Goal: Task Accomplishment & Management: Manage account settings

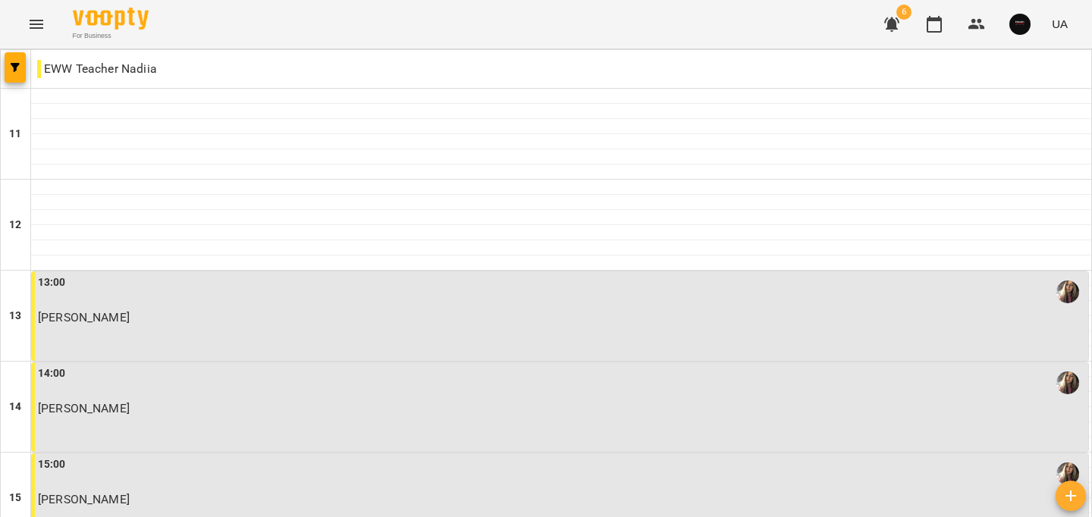
scroll to position [764, 0]
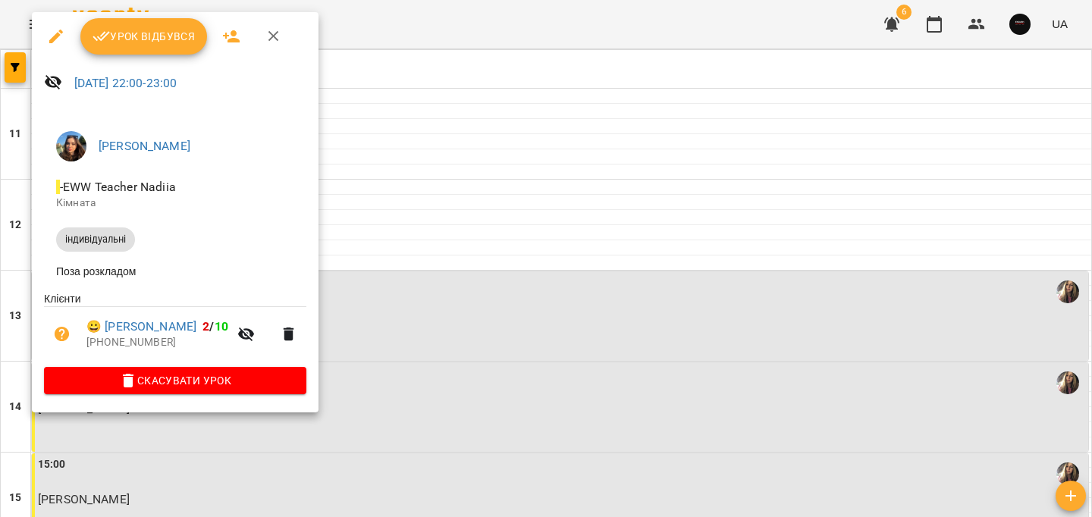
click at [187, 43] on span "Урок відбувся" at bounding box center [143, 36] width 103 height 18
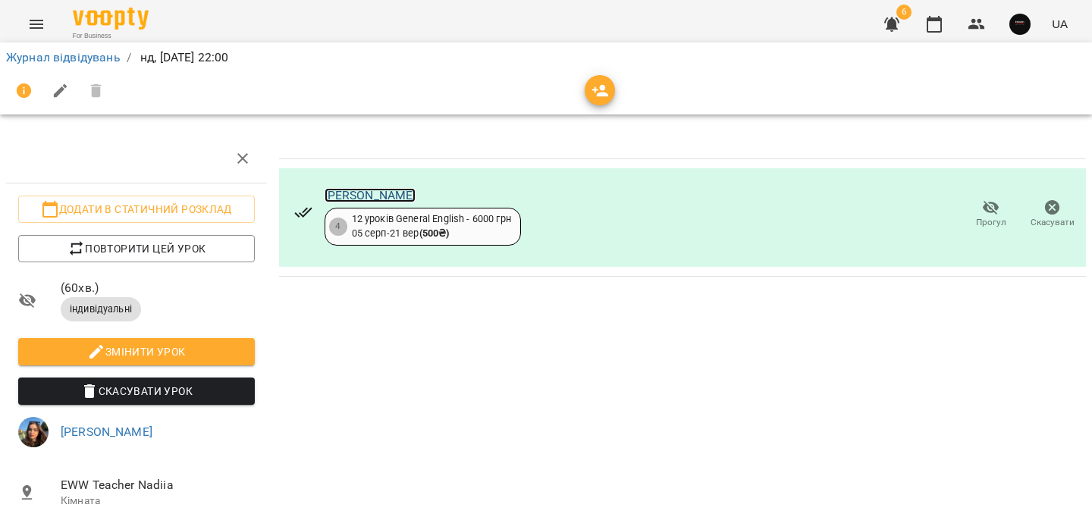
click at [369, 191] on link "[PERSON_NAME]" at bounding box center [370, 195] width 92 height 14
click at [82, 53] on link "Журнал відвідувань" at bounding box center [63, 57] width 114 height 14
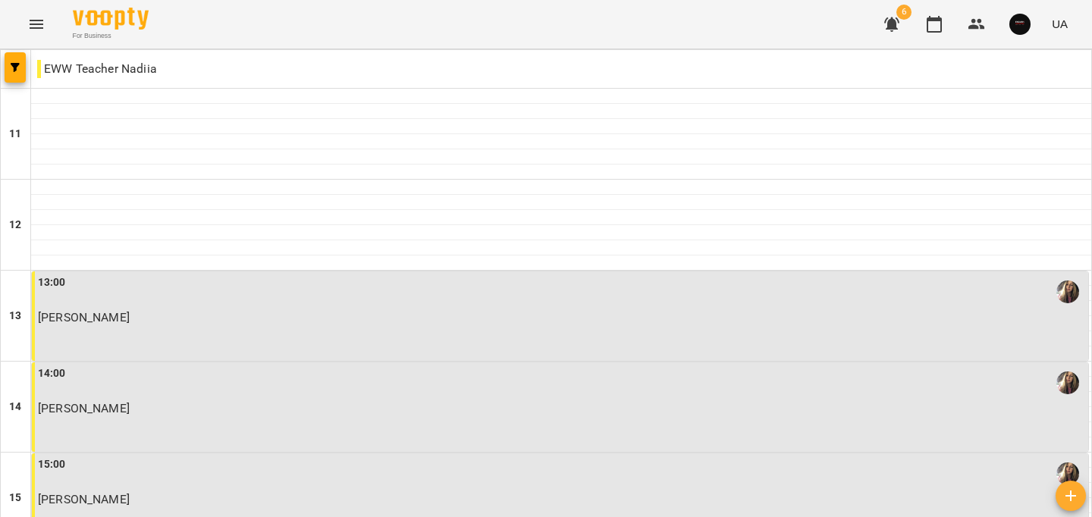
scroll to position [764, 0]
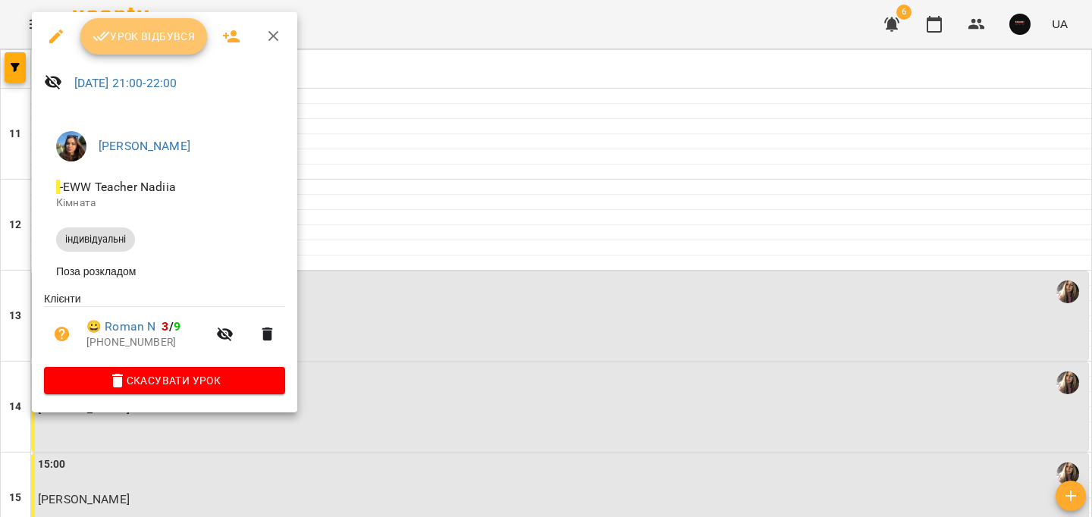
click at [144, 32] on span "Урок відбувся" at bounding box center [143, 36] width 103 height 18
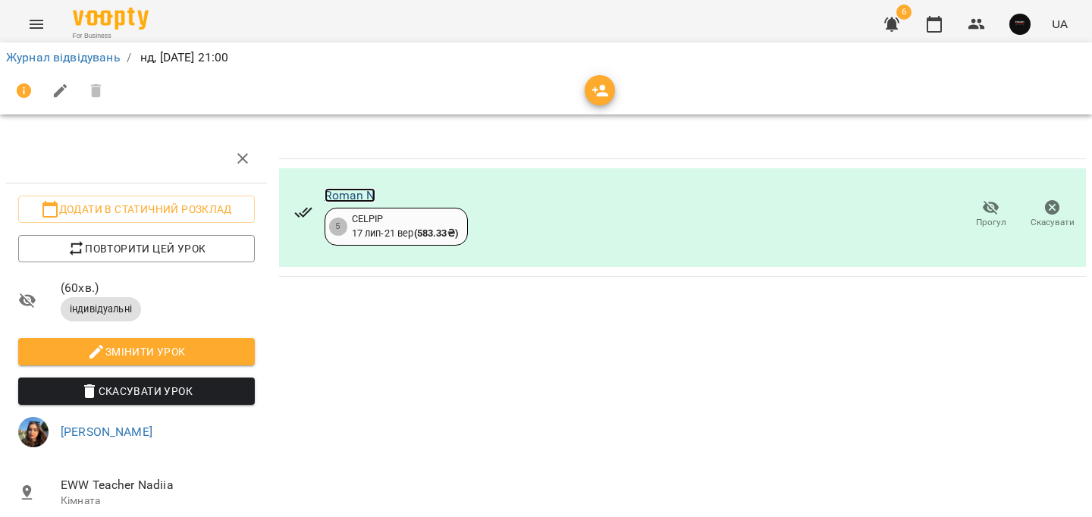
click at [365, 195] on link "Roman N" at bounding box center [349, 195] width 51 height 14
click at [102, 58] on link "Журнал відвідувань" at bounding box center [63, 57] width 114 height 14
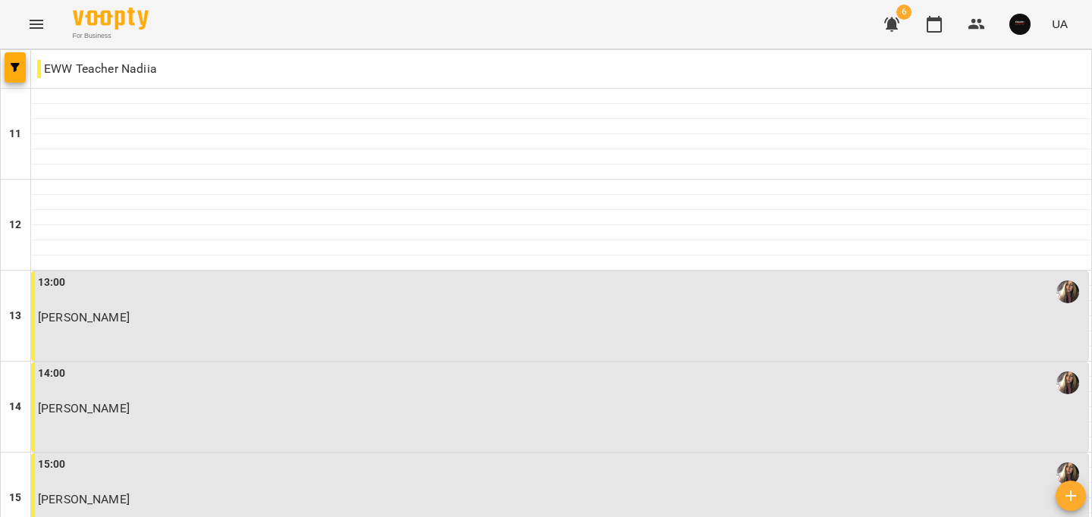
scroll to position [475, 0]
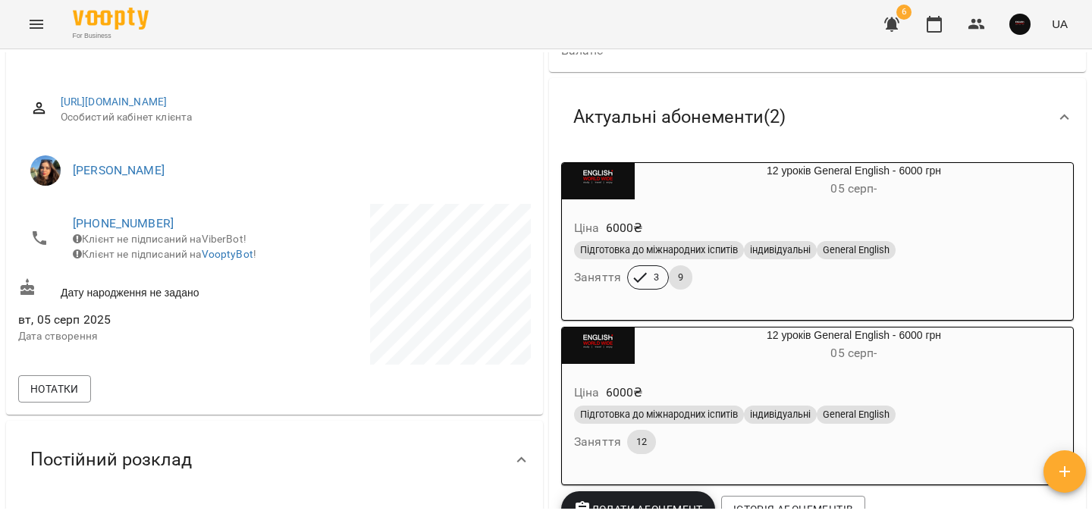
scroll to position [154, 0]
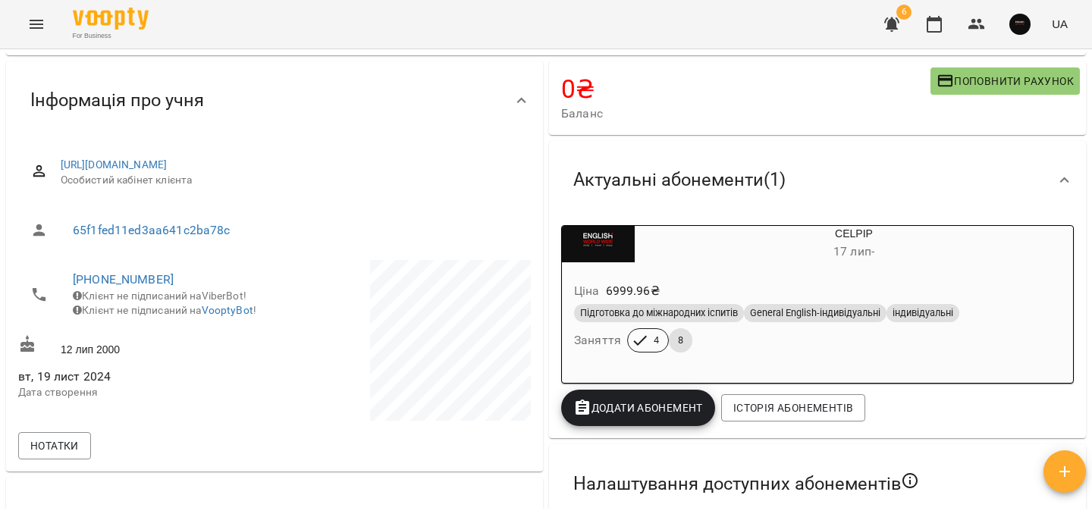
scroll to position [86, 0]
